Goal: Task Accomplishment & Management: Manage account settings

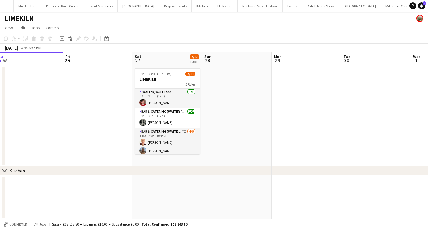
scroll to position [30, 0]
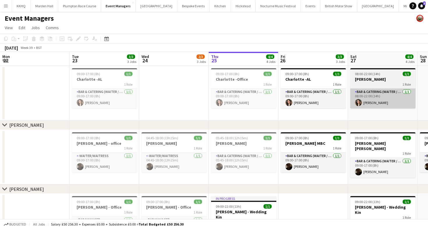
scroll to position [0, 142]
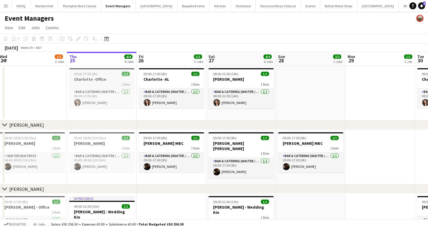
click at [101, 84] on div "1 Role" at bounding box center [101, 84] width 65 height 5
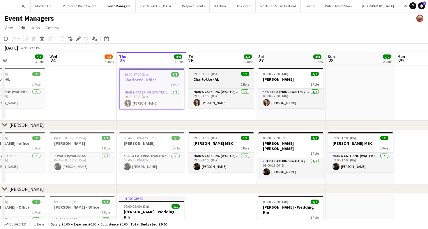
scroll to position [0, 150]
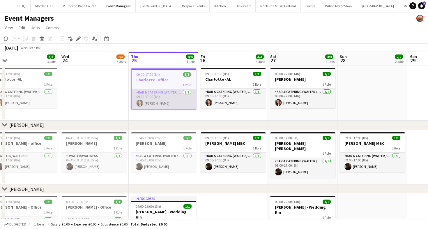
click at [152, 99] on app-card-role "Bar & Catering (Waiter / waitress) 1/1 09:00-17:00 (8h) Charlotte Margossian" at bounding box center [164, 99] width 64 height 20
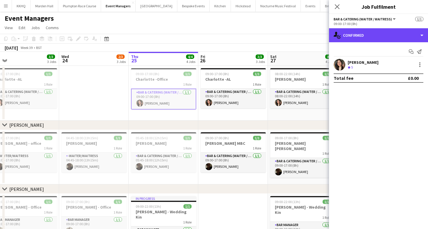
click at [359, 37] on div "single-neutral-actions-check-2 Confirmed" at bounding box center [378, 35] width 99 height 14
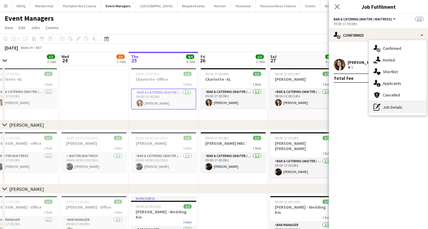
click at [382, 110] on div "pen-write Job Details" at bounding box center [398, 107] width 58 height 12
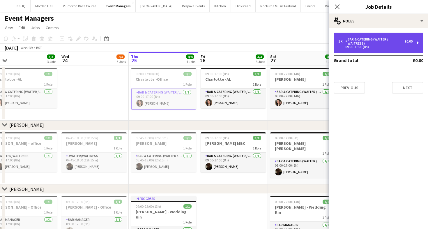
click at [357, 43] on div "Bar & Catering (Waiter / waitress)" at bounding box center [374, 41] width 59 height 8
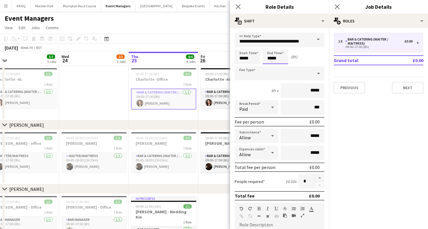
click at [273, 60] on body "Menu Boards Boards Boards All jobs Status Workforce Workforce My Workforce Recr…" at bounding box center [214, 163] width 428 height 327
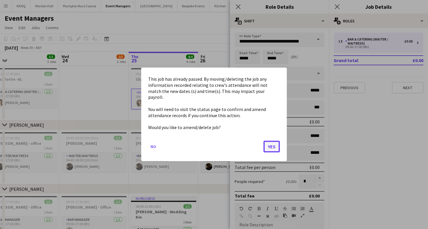
click at [270, 145] on button "Yes" at bounding box center [272, 147] width 16 height 12
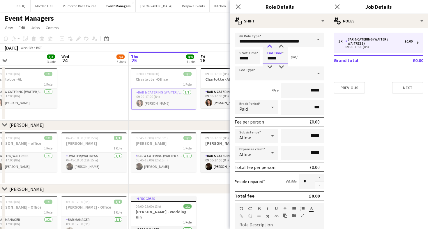
click at [270, 47] on div at bounding box center [270, 47] width 12 height 6
type input "*****"
click at [270, 47] on div at bounding box center [270, 47] width 12 height 6
click at [173, 45] on div "September 2025 Week 39 • BST" at bounding box center [214, 48] width 428 height 8
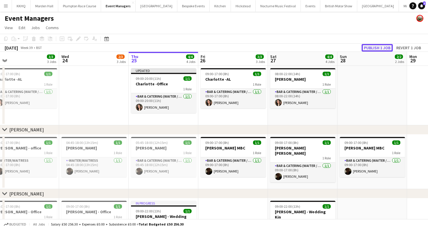
click at [375, 47] on button "Publish 1 job" at bounding box center [377, 48] width 31 height 8
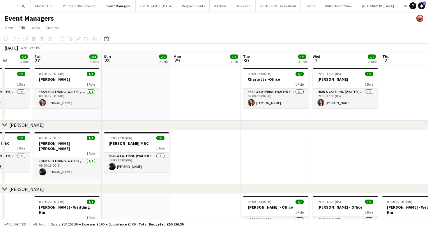
scroll to position [0, 166]
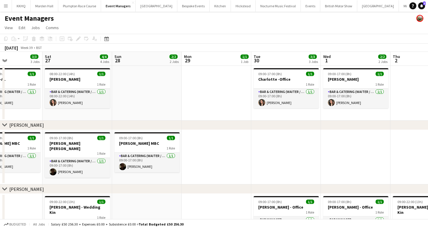
click at [8, 22] on h1 "Event Managers" at bounding box center [29, 18] width 49 height 9
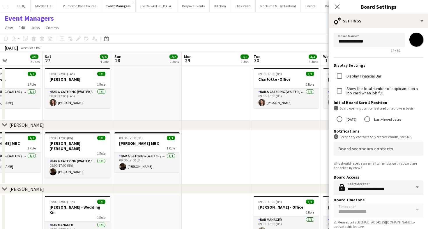
click at [151, 21] on div "Event Managers" at bounding box center [214, 17] width 428 height 11
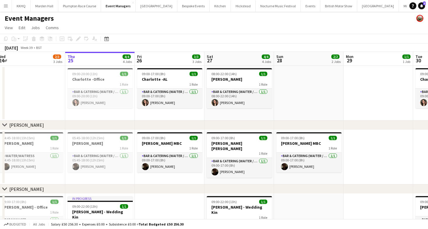
scroll to position [0, 149]
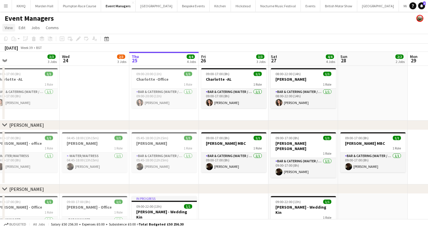
click at [11, 29] on span "View" at bounding box center [9, 27] width 8 height 5
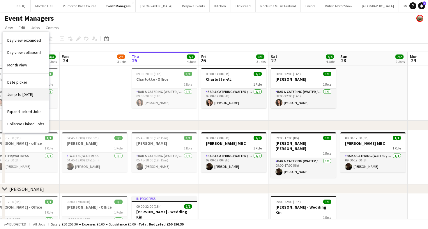
click at [21, 95] on span "Jump to [DATE]" at bounding box center [20, 94] width 26 height 5
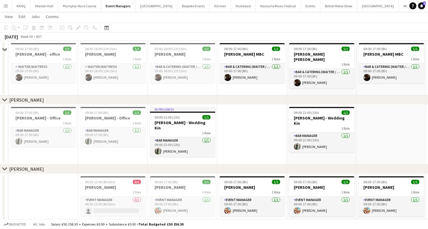
scroll to position [0, 0]
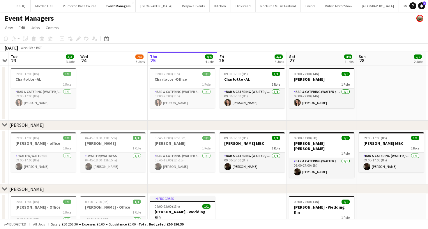
click at [226, 43] on app-toolbar "Copy Paste Paste Command V Paste with crew Command Shift V Paste linked Job Del…" at bounding box center [214, 39] width 428 height 10
